Goal: Find specific page/section: Find specific page/section

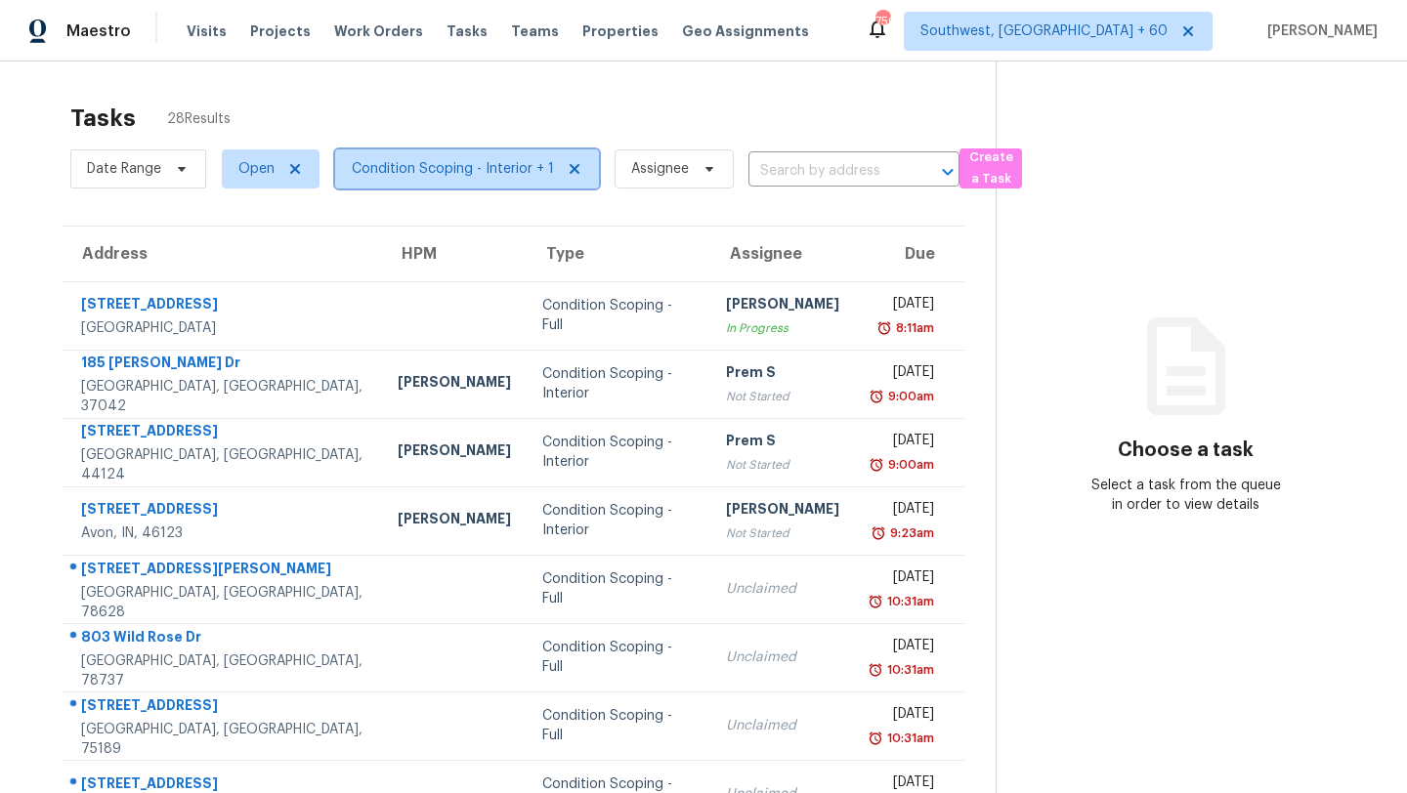
click at [486, 170] on span "Condition Scoping - Interior + 1" at bounding box center [453, 169] width 202 height 20
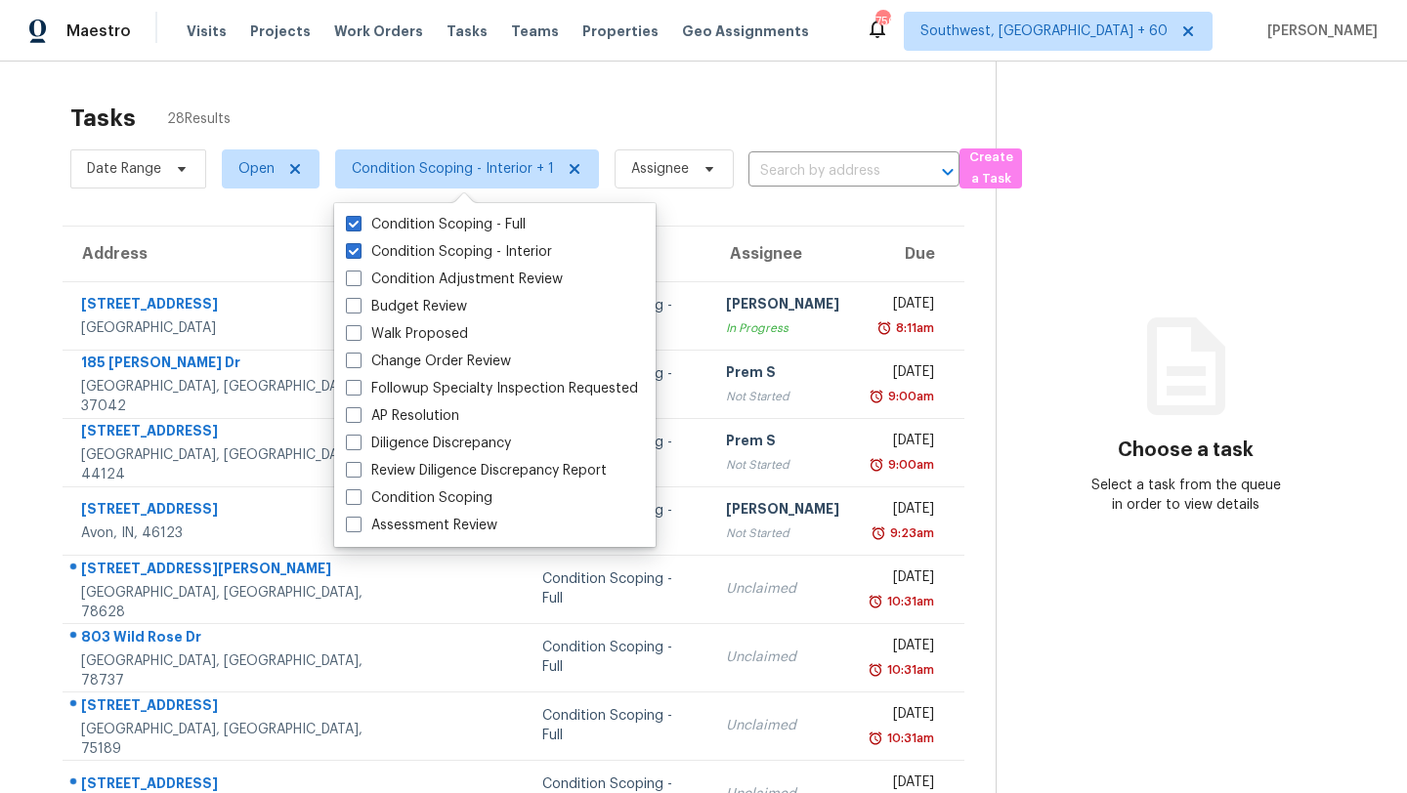
click at [656, 121] on div "Tasks 28 Results" at bounding box center [532, 118] width 925 height 51
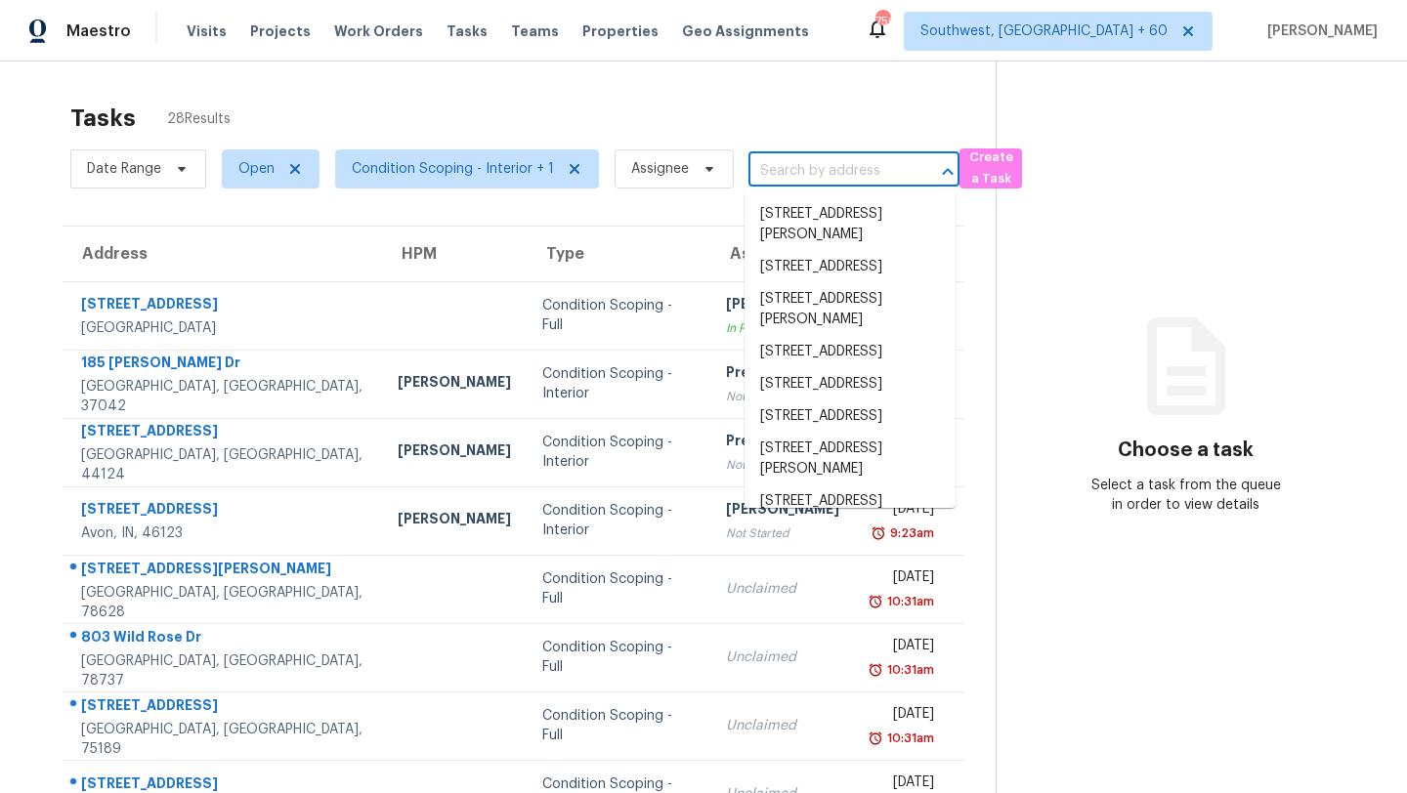
click at [857, 158] on input "text" at bounding box center [826, 171] width 156 height 30
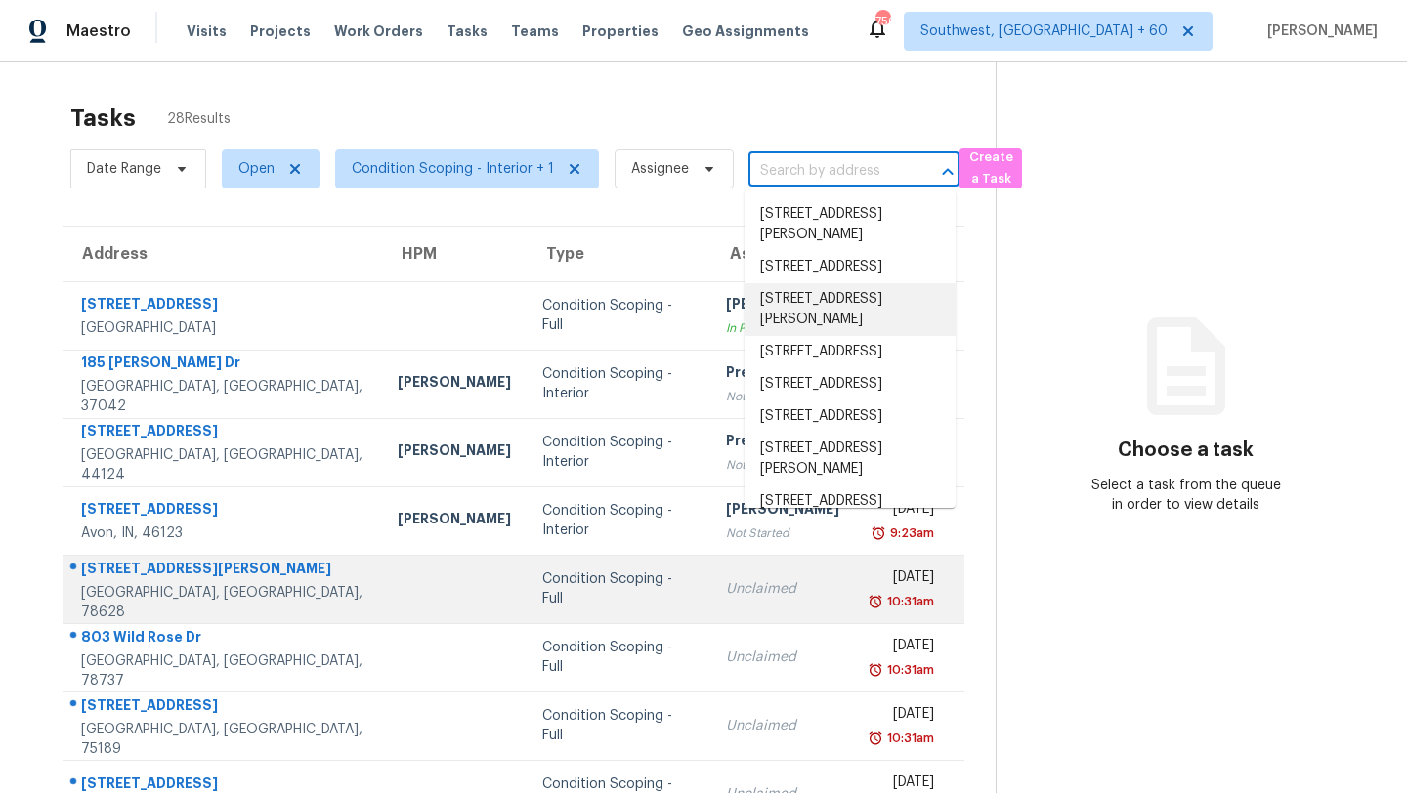
click at [710, 578] on td "Unclaimed" at bounding box center [782, 589] width 145 height 68
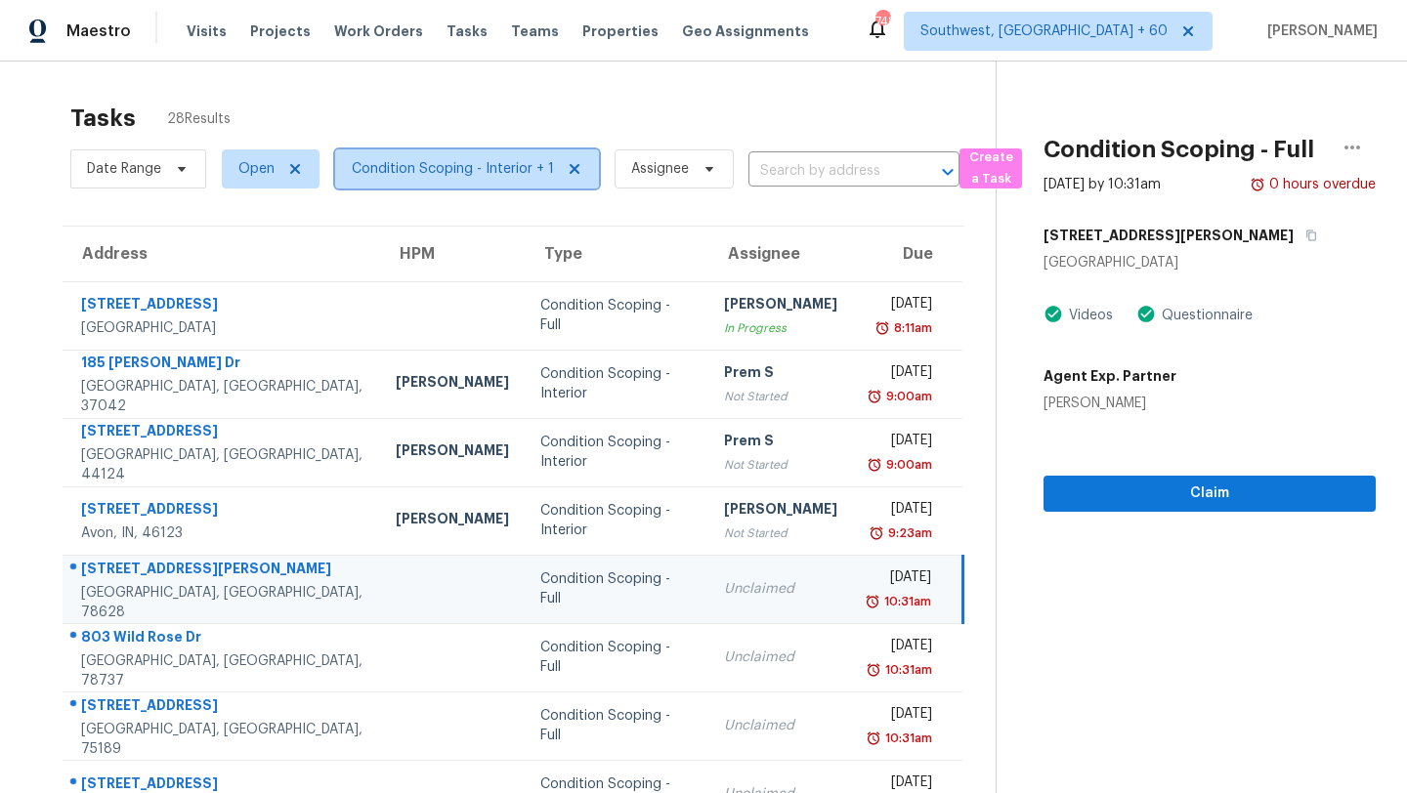
click at [486, 170] on span "Condition Scoping - Interior + 1" at bounding box center [453, 169] width 202 height 20
click at [600, 87] on div "Tasks 28 Results Date Range Open Condition Scoping - Interior + 1 Assignee ​ Cr…" at bounding box center [703, 540] width 1407 height 956
click at [155, 170] on span "Date Range" at bounding box center [124, 169] width 74 height 20
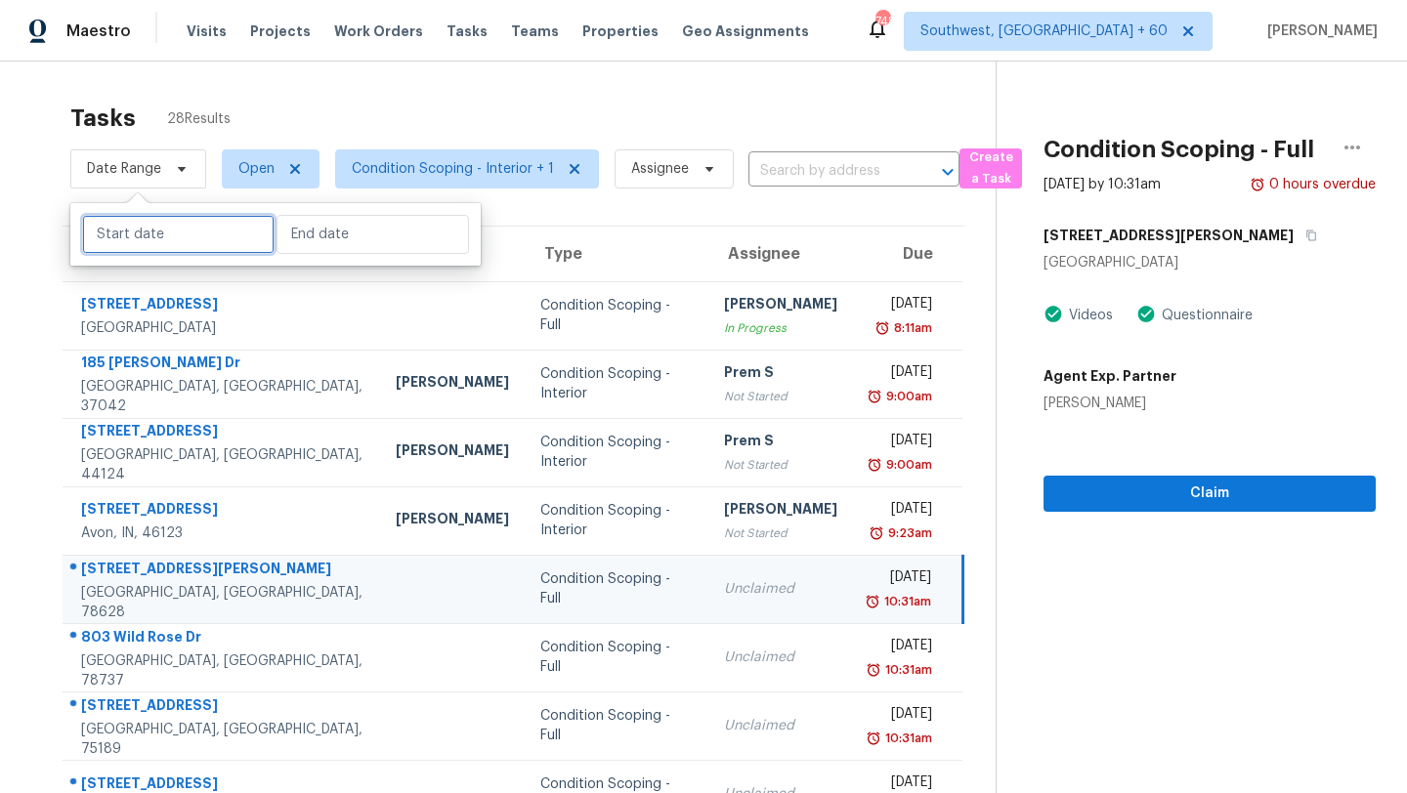
select select "8"
select select "2025"
select select "9"
select select "2025"
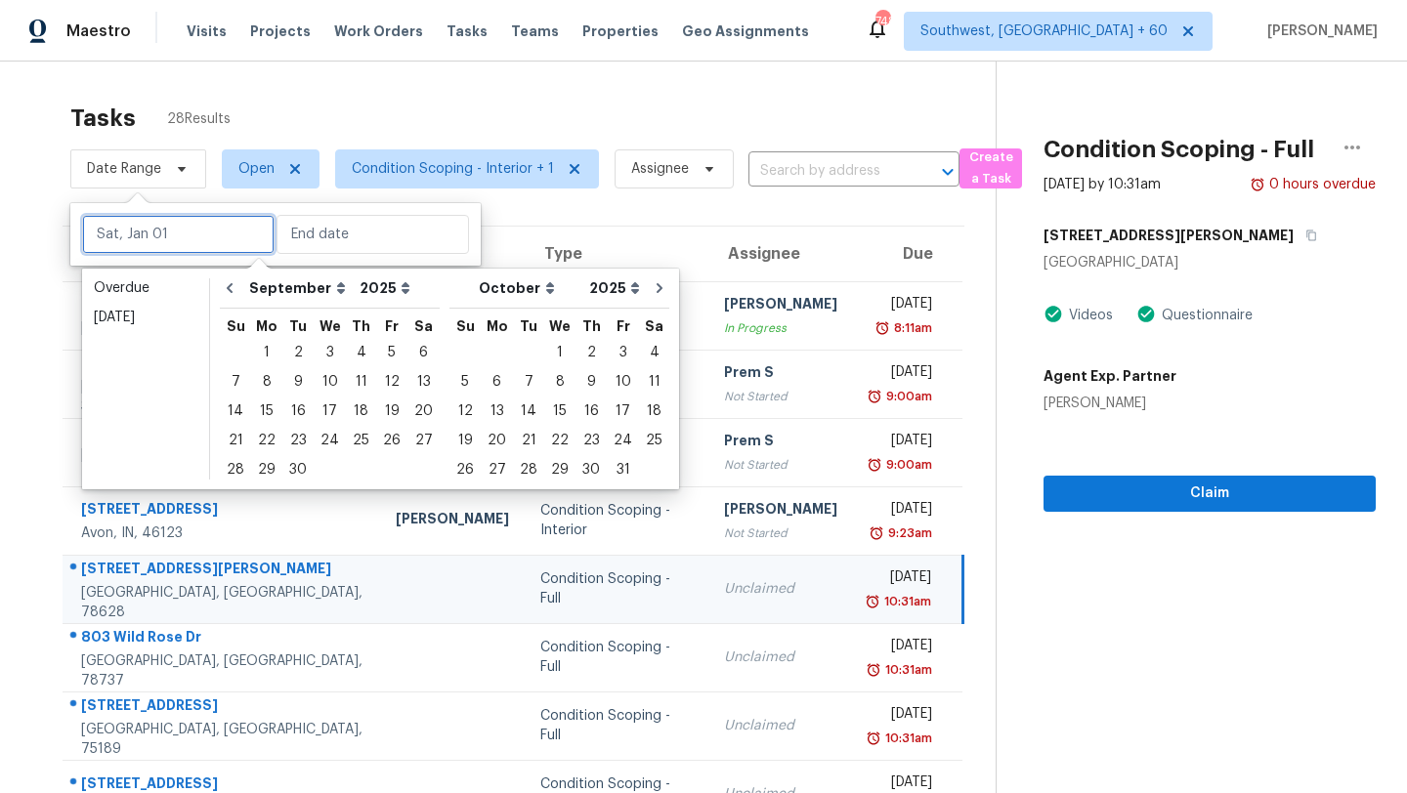
click at [163, 231] on input "text" at bounding box center [178, 234] width 192 height 39
click at [323, 99] on div "Tasks 28 Results" at bounding box center [532, 118] width 925 height 51
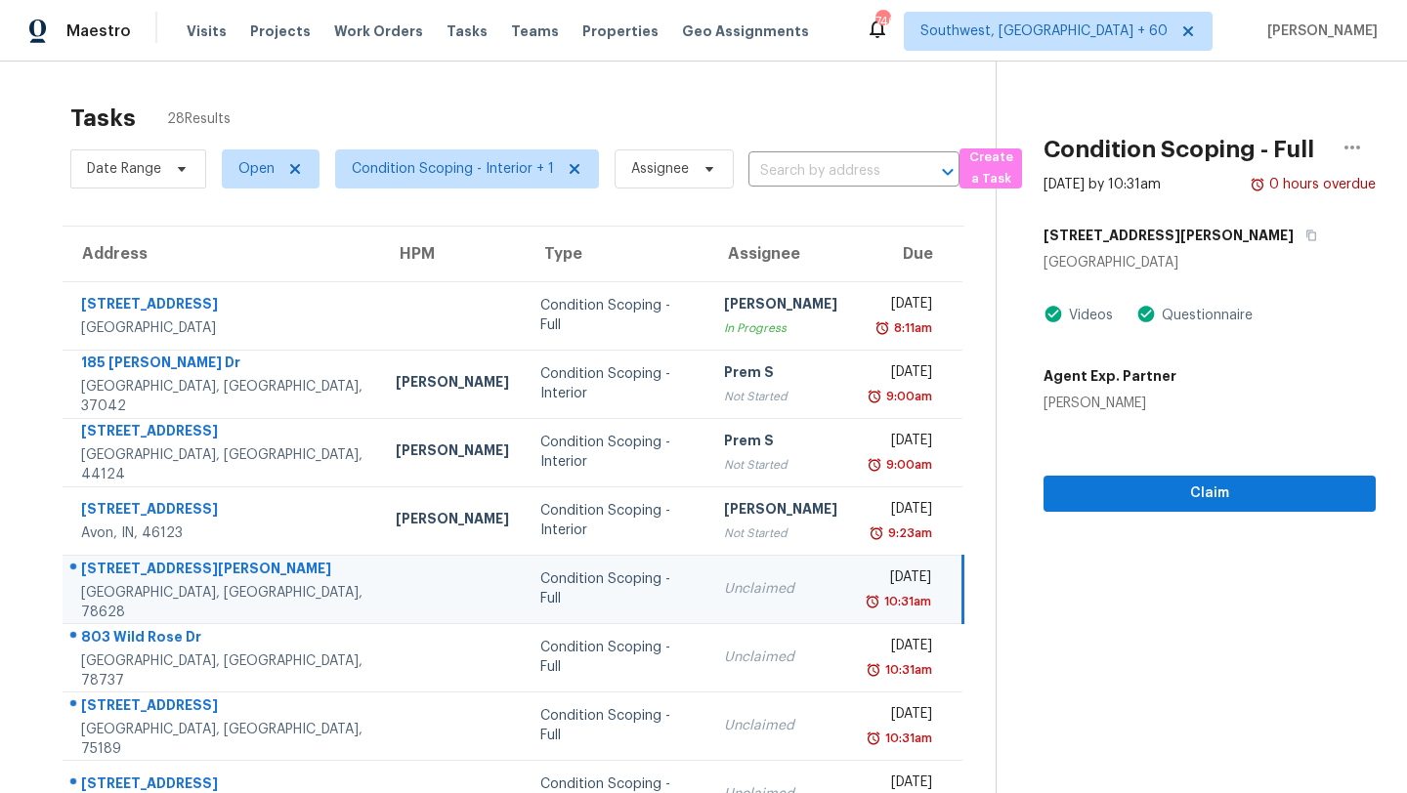
click at [811, 152] on div "Date Range Open Condition Scoping - Interior + 1 Assignee ​" at bounding box center [514, 169] width 889 height 51
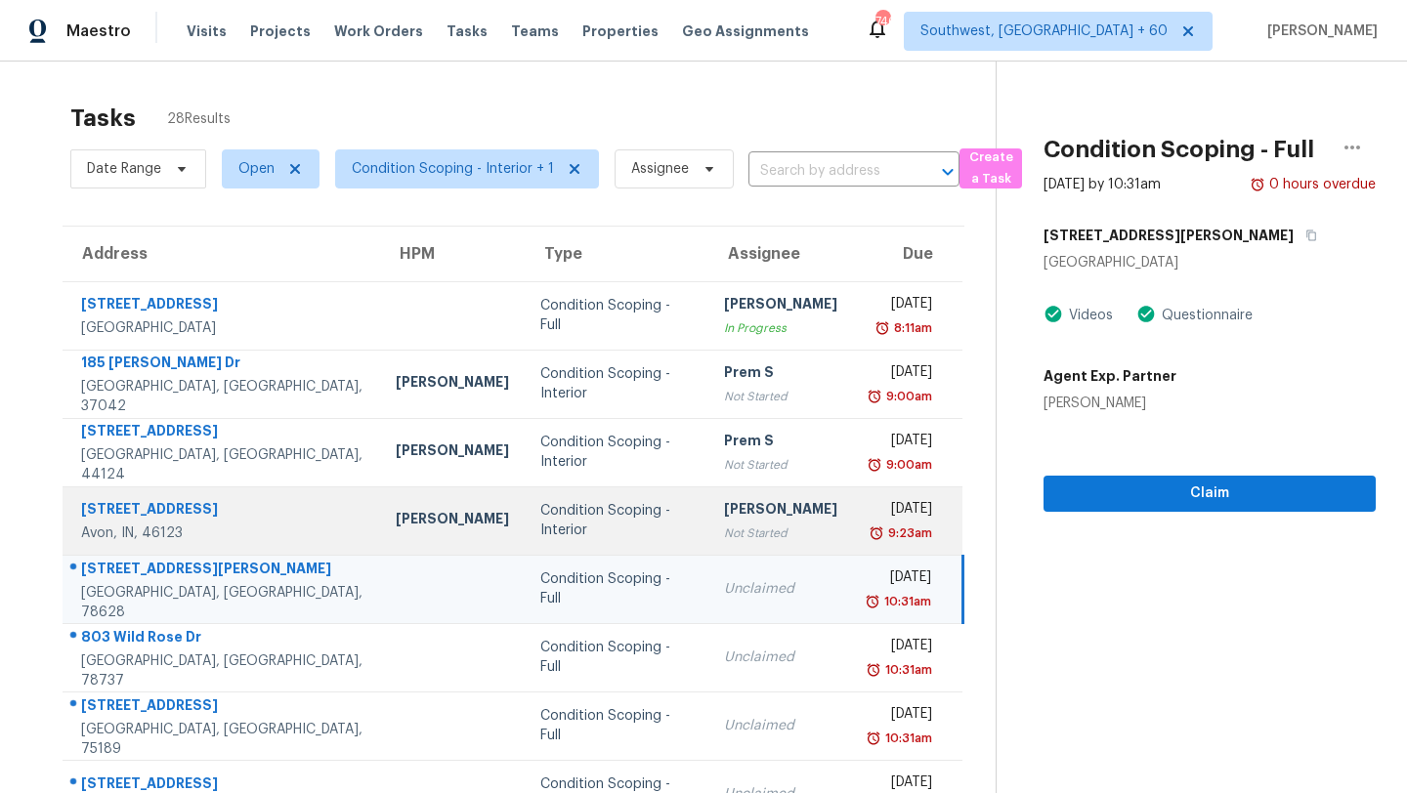
click at [783, 525] on td "Vigneshwaran B Not Started" at bounding box center [780, 520] width 145 height 68
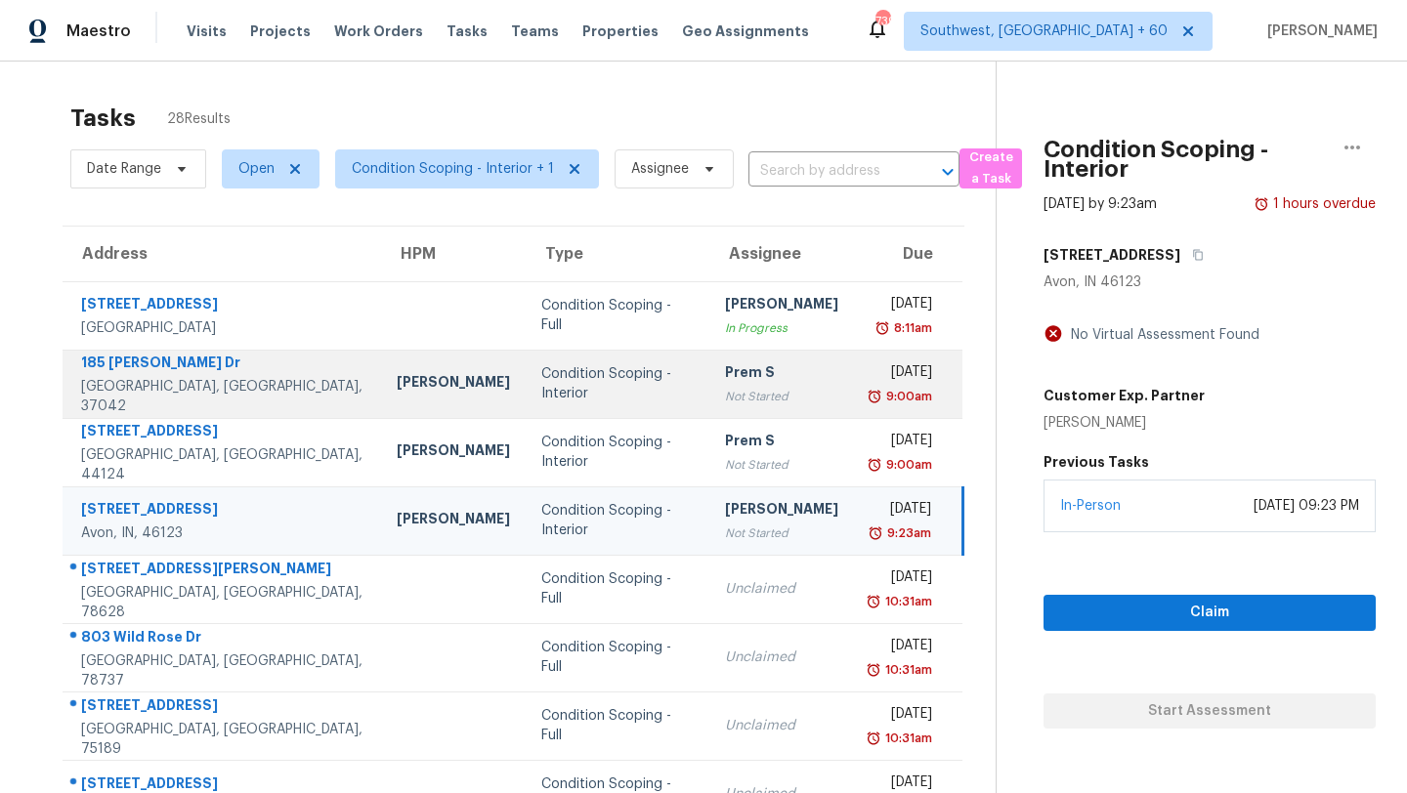
click at [762, 369] on div "Prem S" at bounding box center [781, 374] width 113 height 24
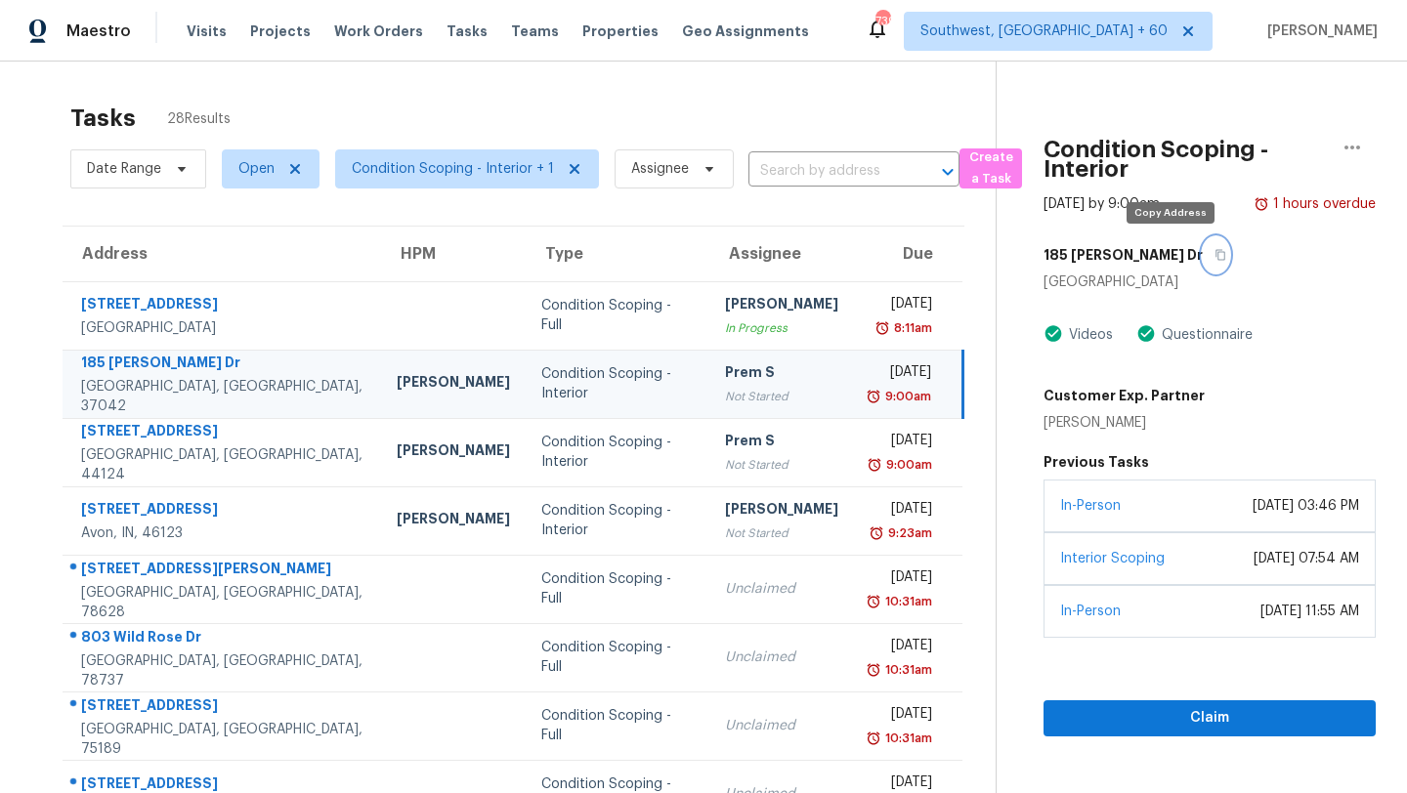
click at [1214, 254] on icon "button" at bounding box center [1220, 255] width 12 height 12
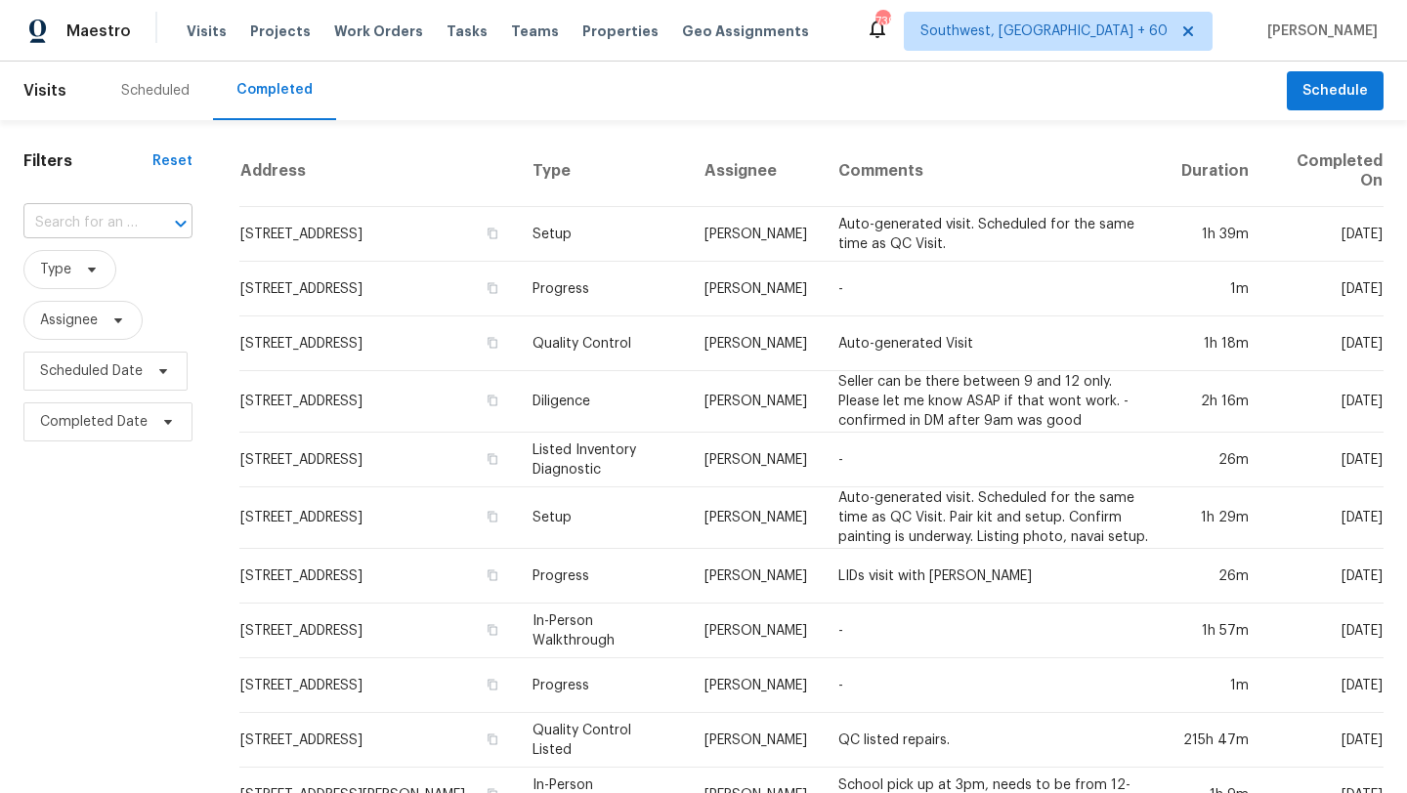
click at [84, 224] on input "text" at bounding box center [80, 223] width 114 height 30
paste input "185 Bob White Dr, Clarksville, TN 37042"
type input "185 Bob White Dr, Clarksville, TN 37042"
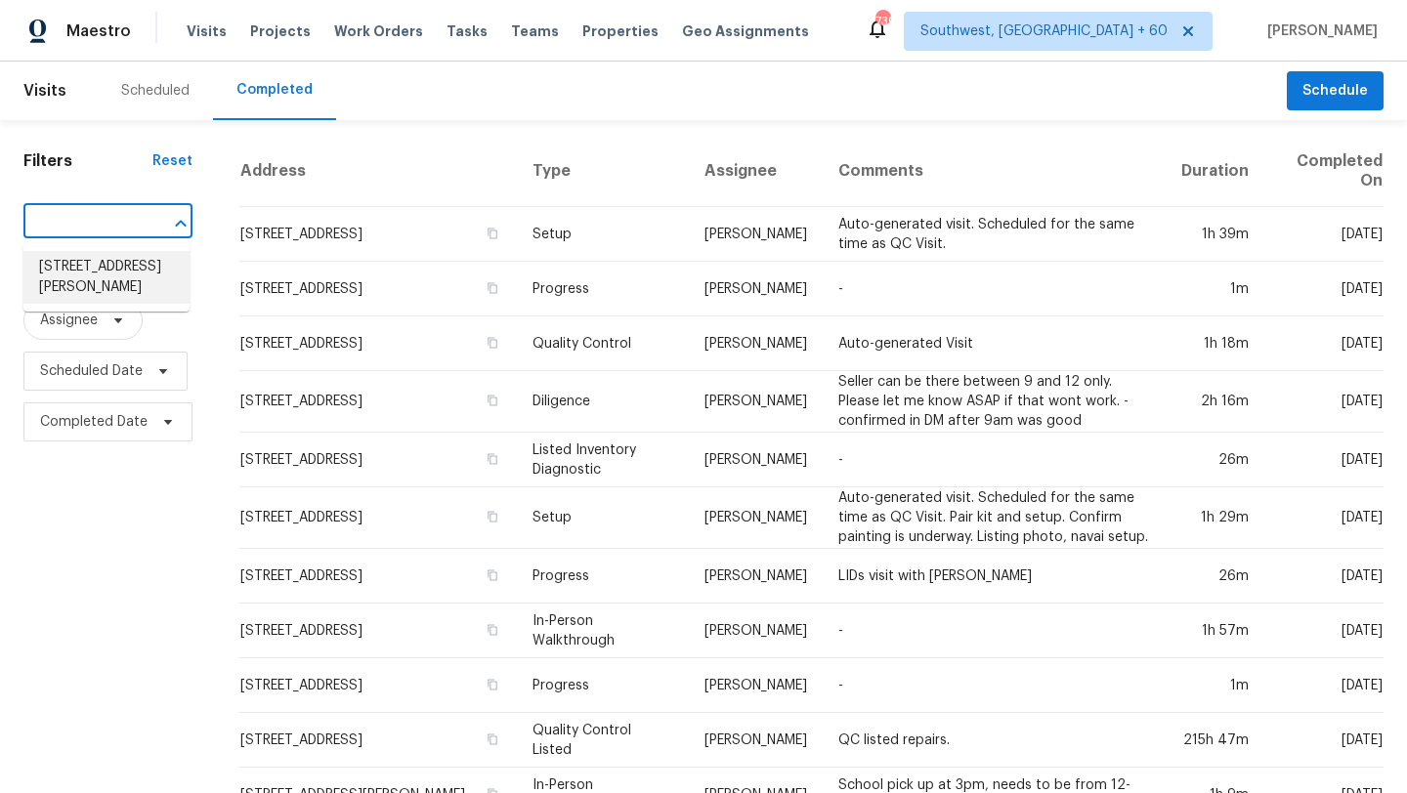
click at [127, 272] on li "185 Bob White Dr, Clarksville, TN 37042" at bounding box center [106, 277] width 166 height 53
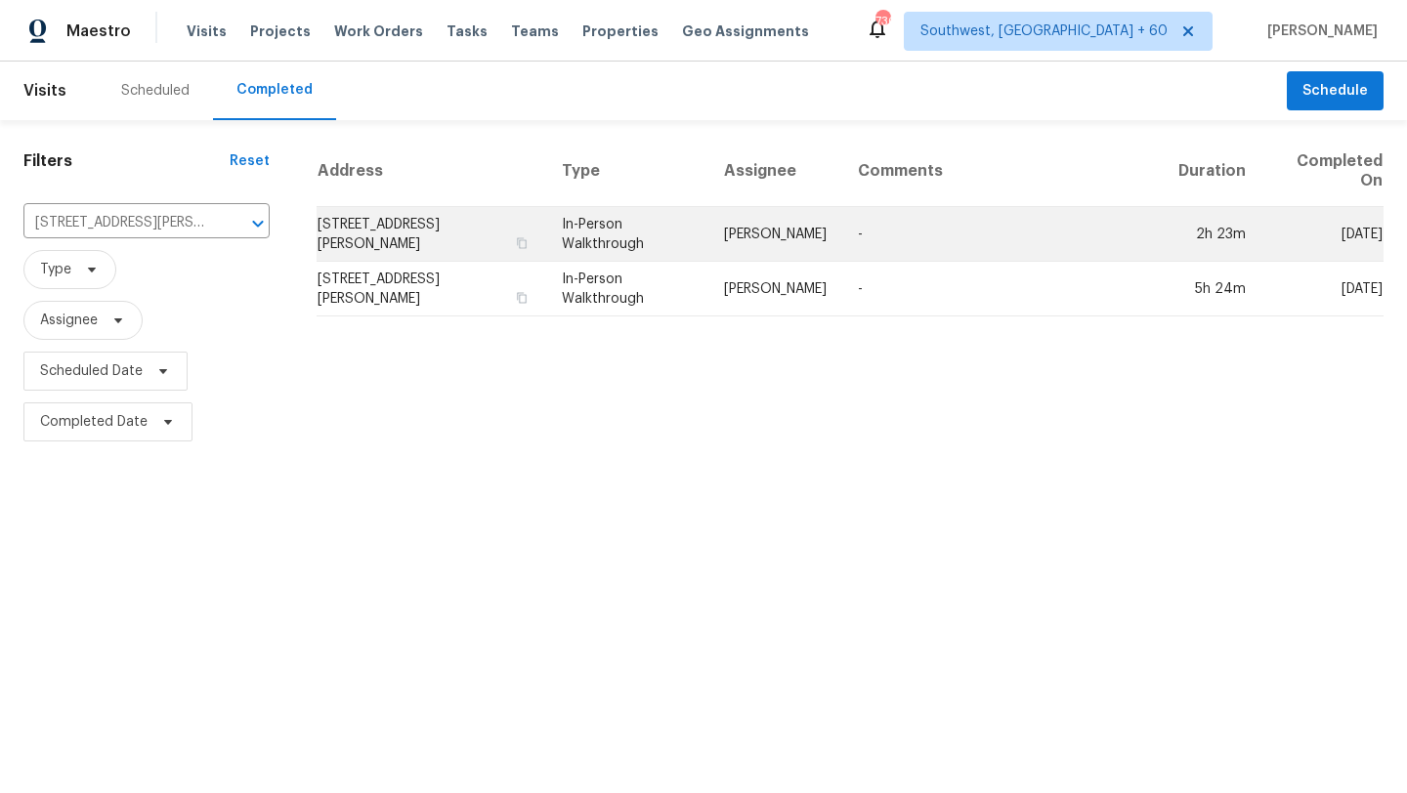
click at [1063, 227] on td "-" at bounding box center [1002, 234] width 320 height 55
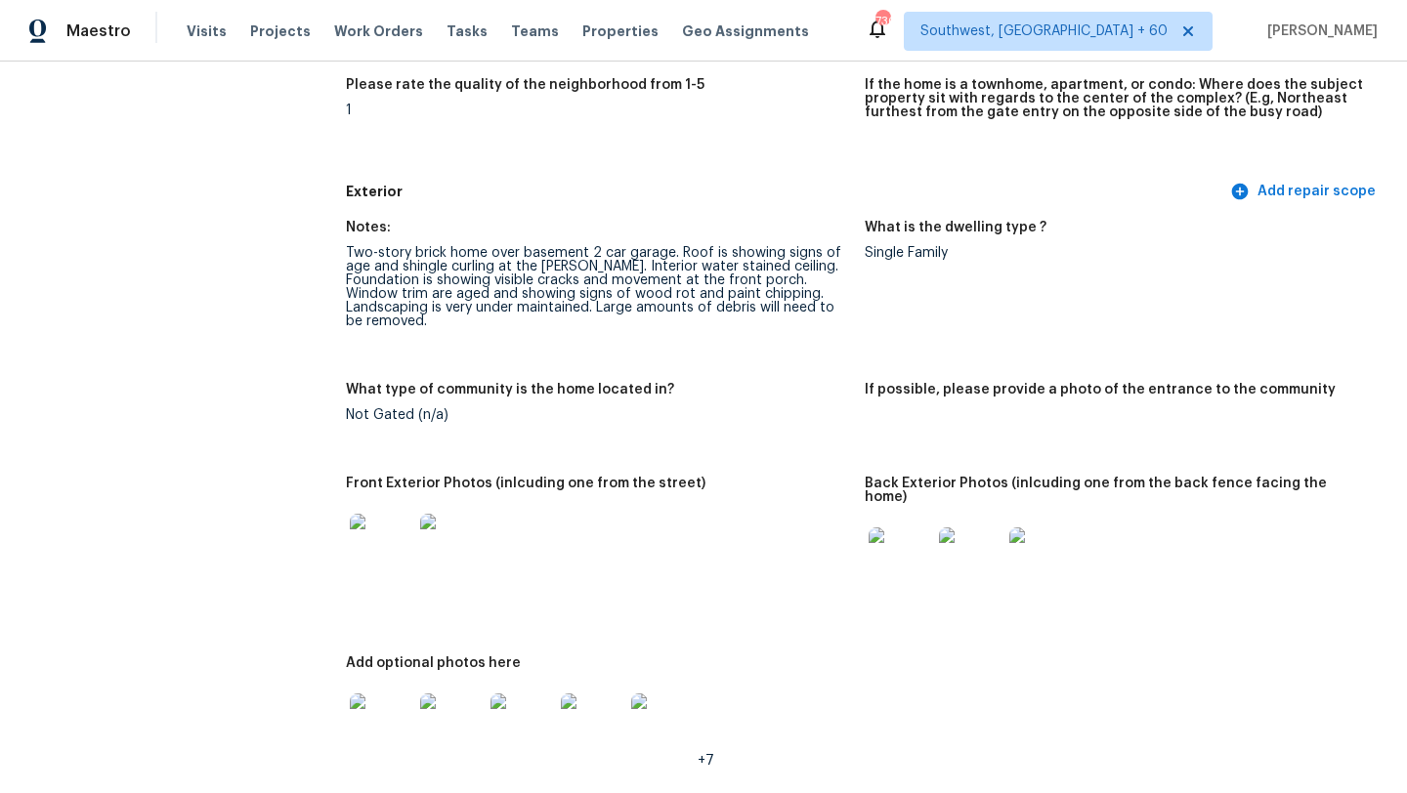
scroll to position [773, 0]
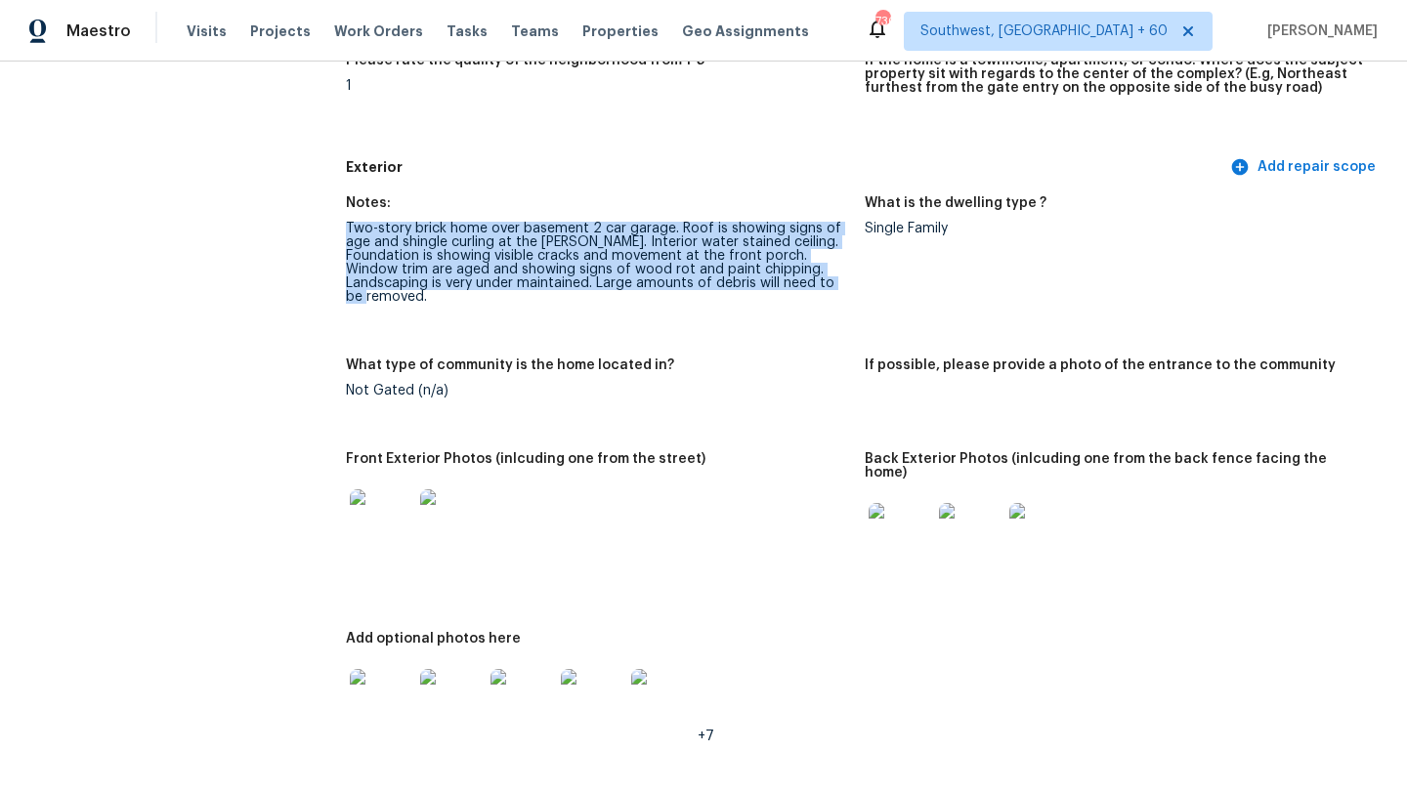
drag, startPoint x: 351, startPoint y: 222, endPoint x: 338, endPoint y: 302, distance: 81.1
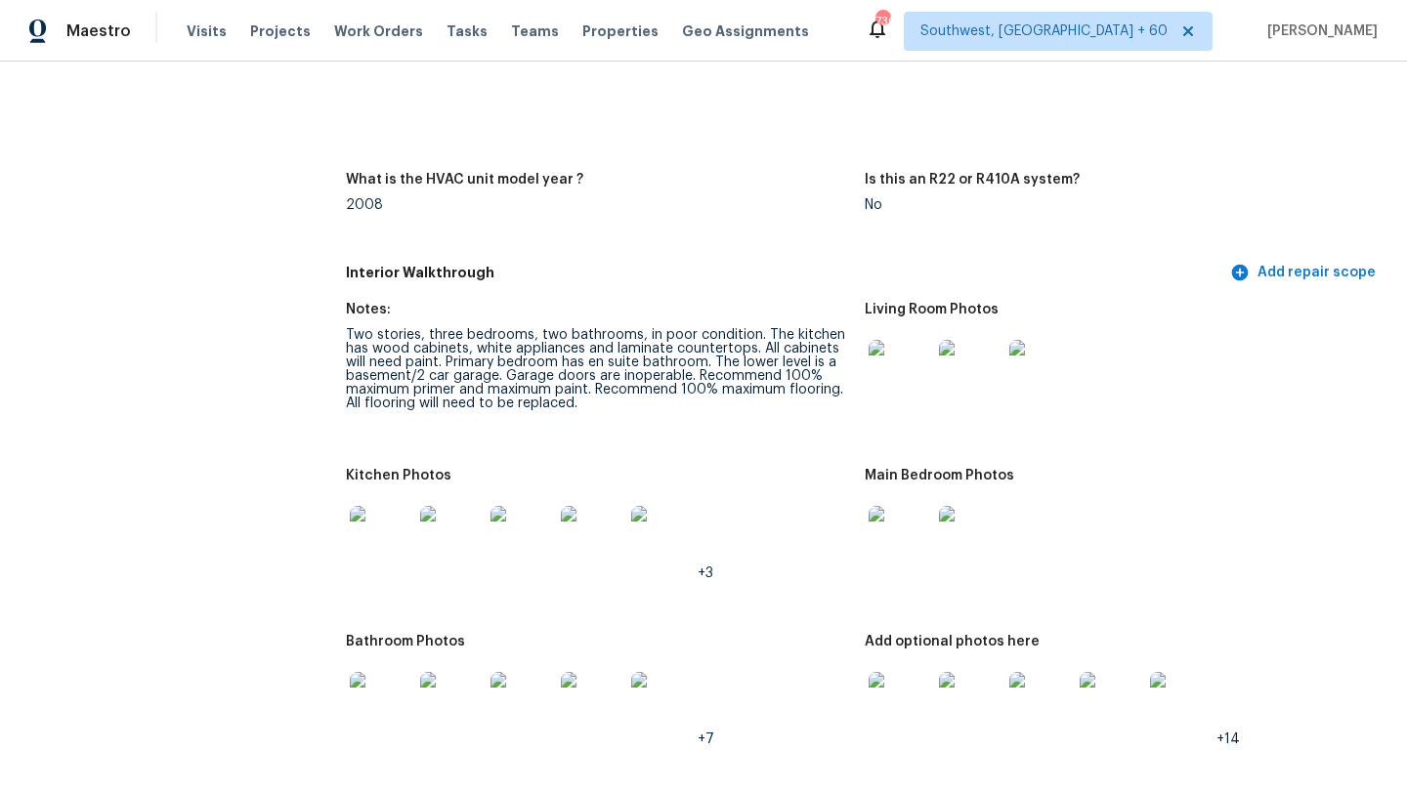
scroll to position [2160, 0]
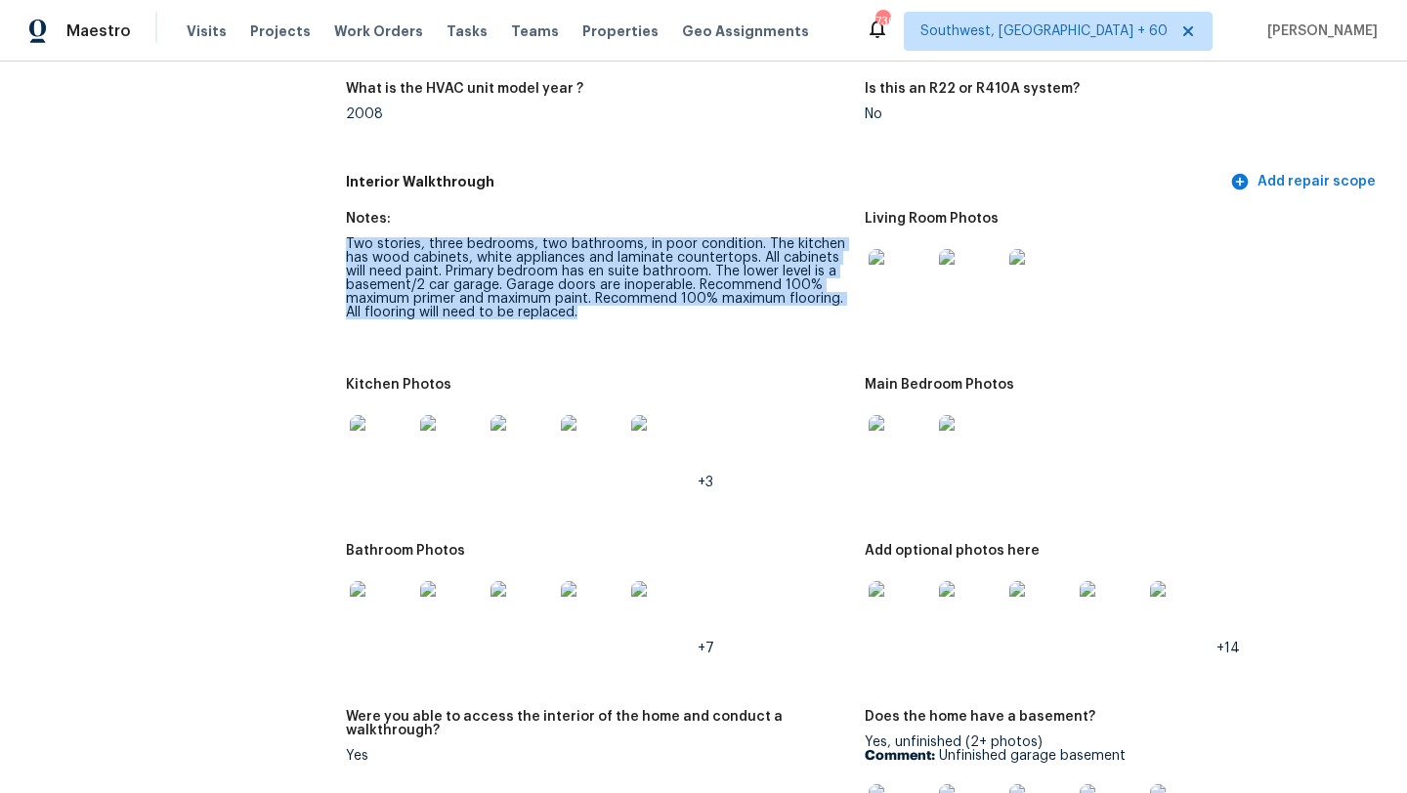
drag, startPoint x: 347, startPoint y: 209, endPoint x: 315, endPoint y: 302, distance: 98.2
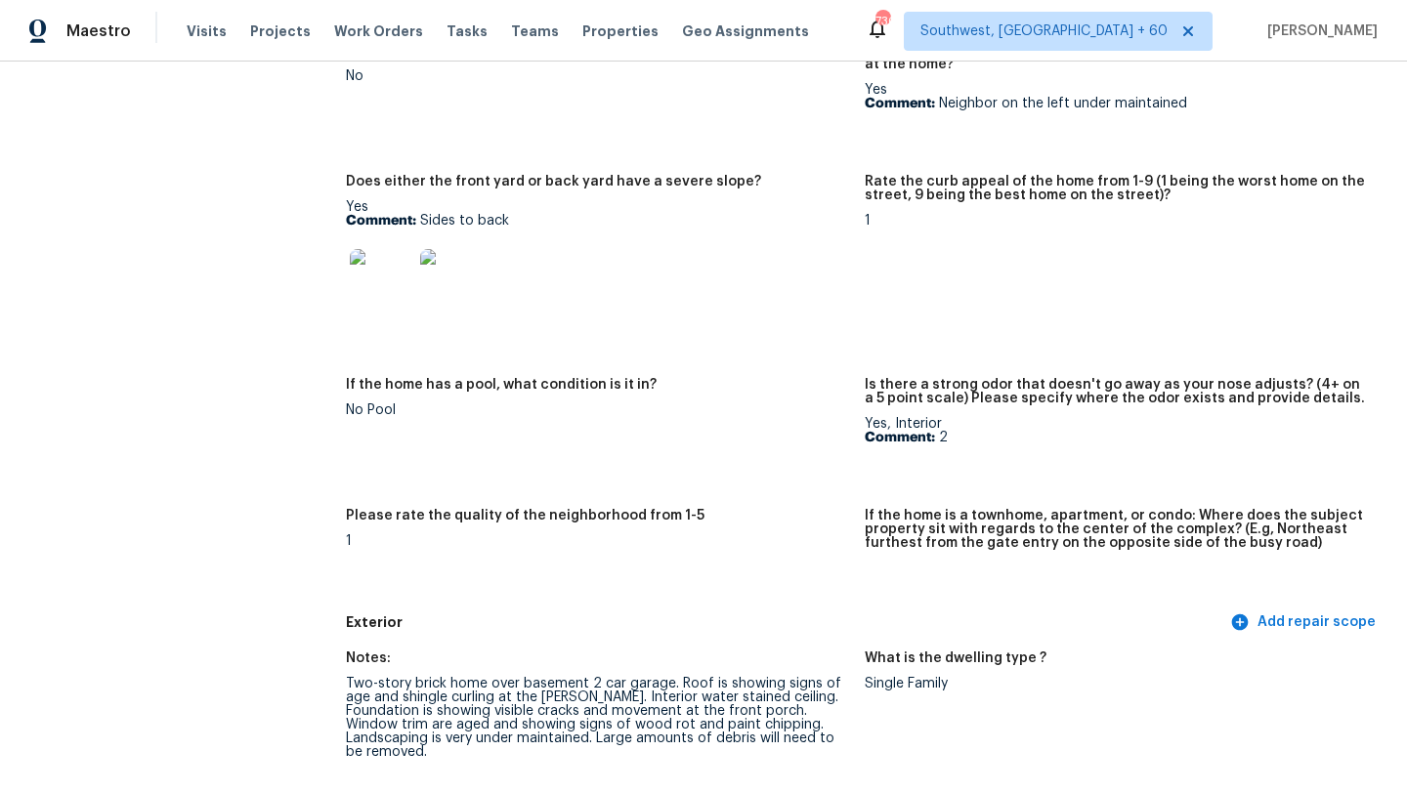
scroll to position [0, 0]
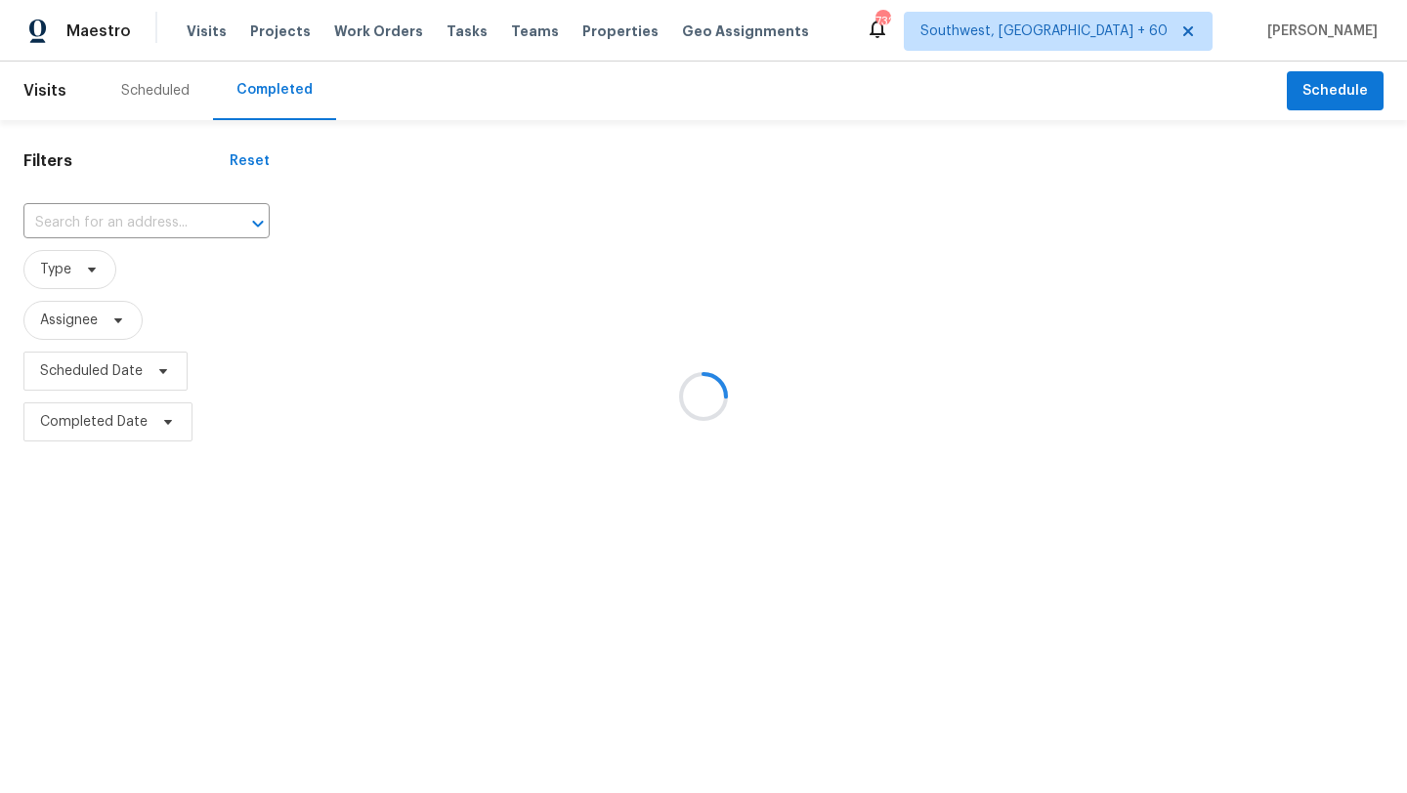
click at [114, 225] on div at bounding box center [703, 396] width 1407 height 793
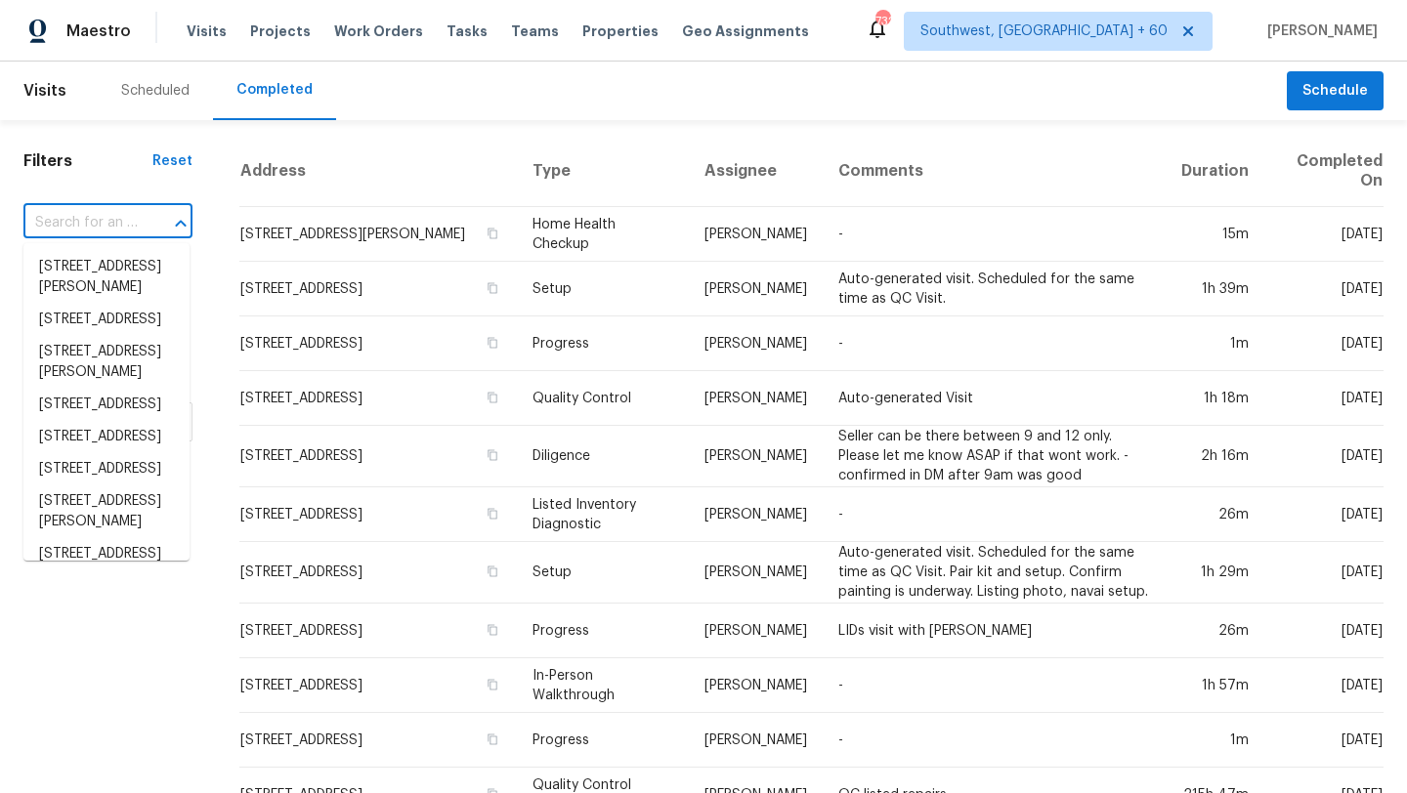
click at [74, 209] on input "text" at bounding box center [80, 223] width 114 height 30
paste input "[STREET_ADDRESS][PERSON_NAME]"
type input "[STREET_ADDRESS][PERSON_NAME]"
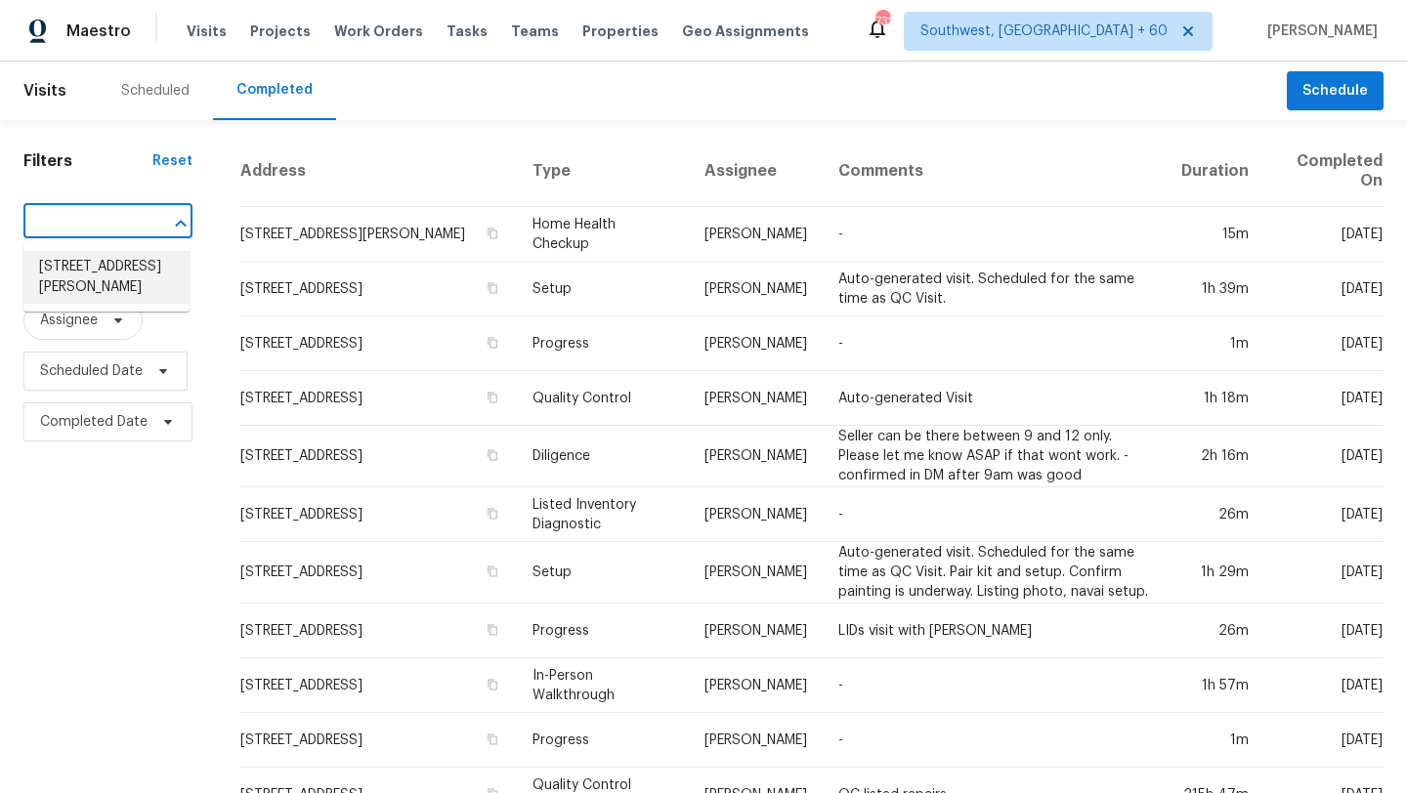
click at [134, 263] on li "[STREET_ADDRESS][PERSON_NAME]" at bounding box center [106, 277] width 166 height 53
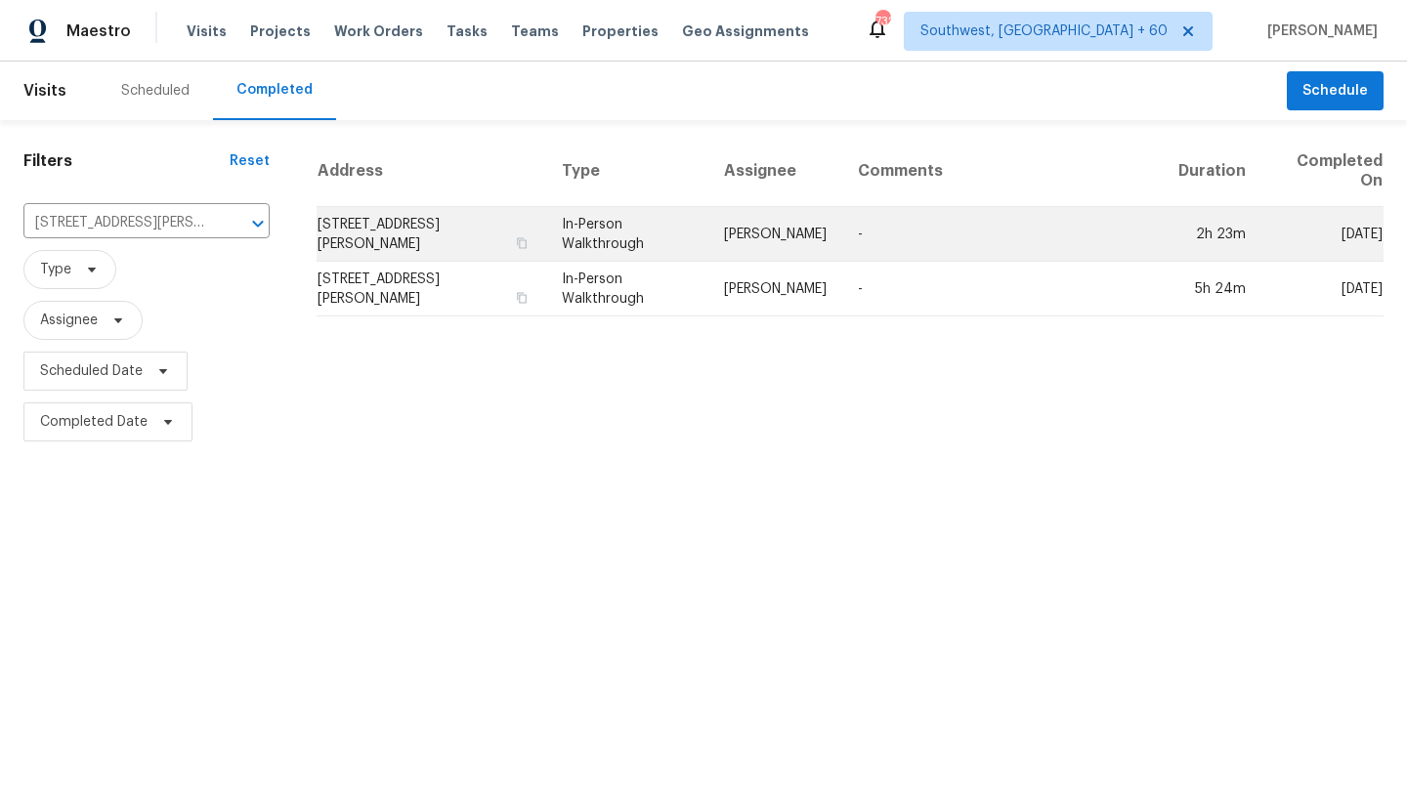
click at [906, 232] on td "-" at bounding box center [1002, 234] width 320 height 55
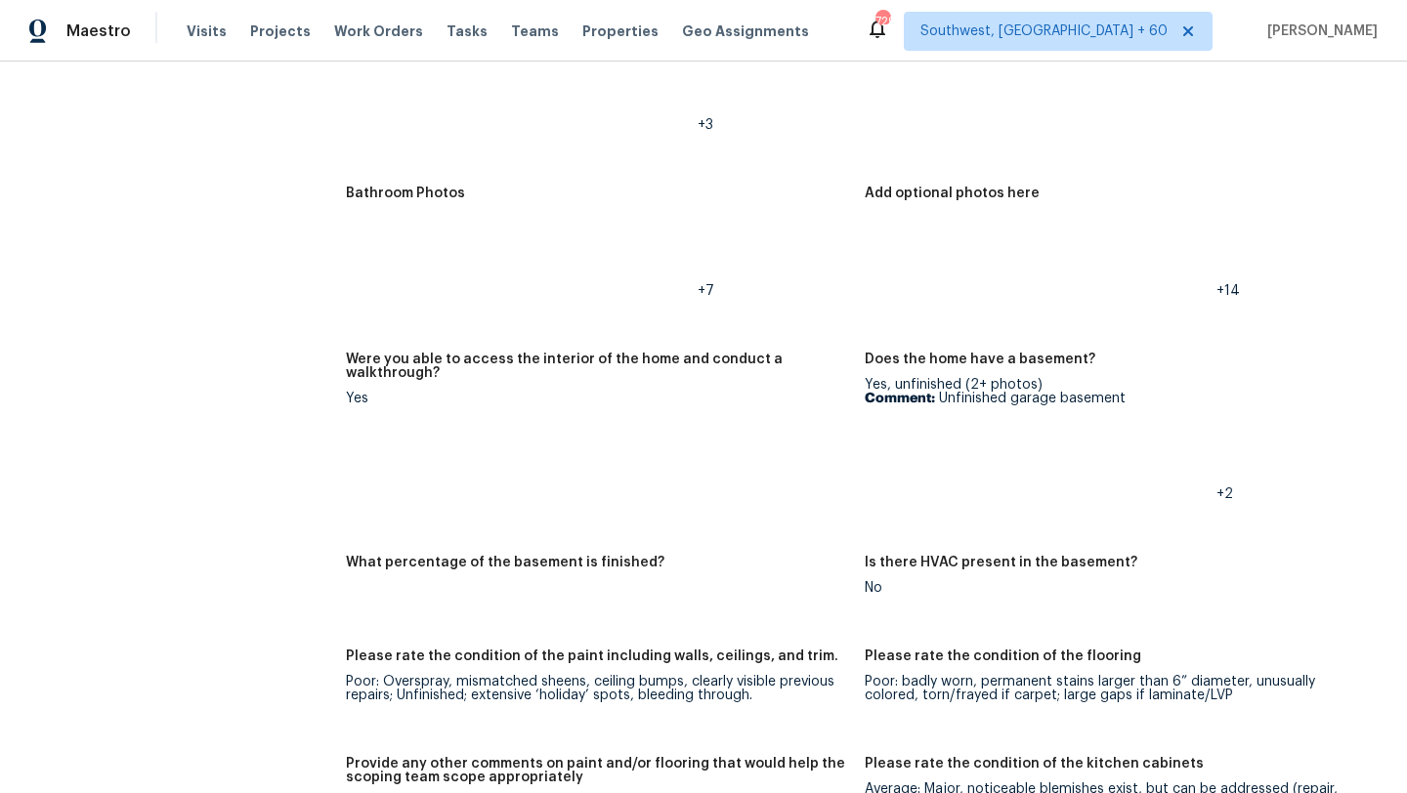
scroll to position [2198, 0]
